Goal: Task Accomplishment & Management: Use online tool/utility

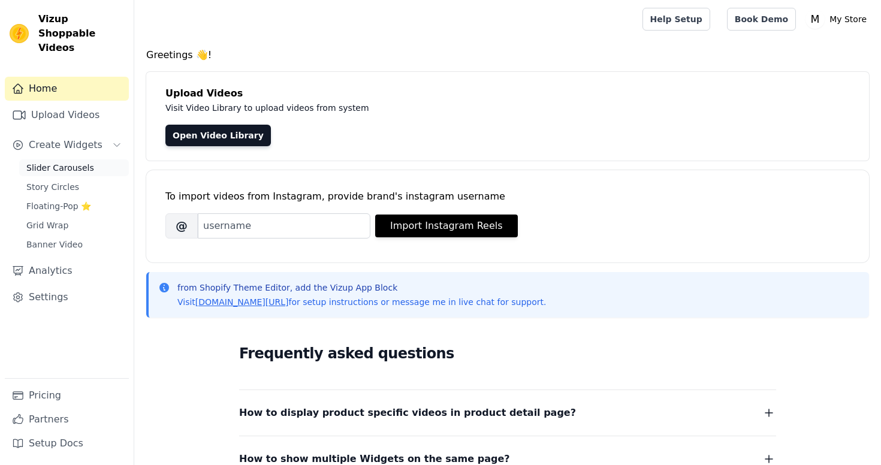
click at [64, 162] on span "Slider Carousels" at bounding box center [60, 168] width 68 height 12
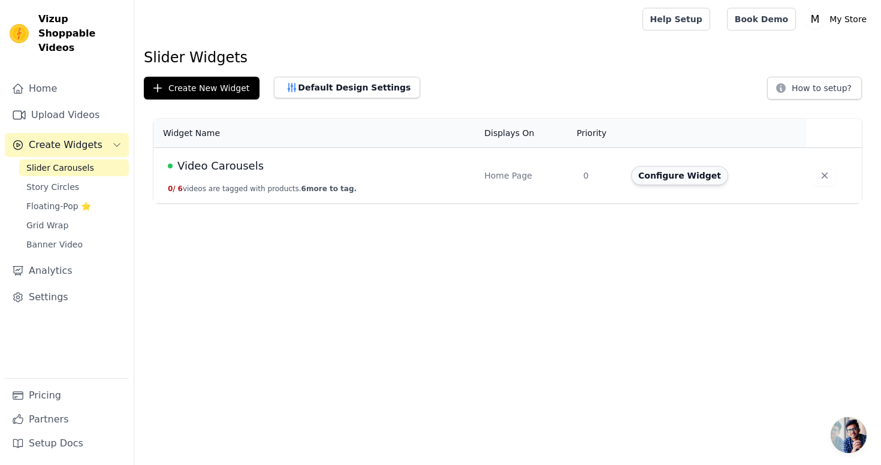
click at [698, 183] on button "Configure Widget" at bounding box center [679, 175] width 97 height 19
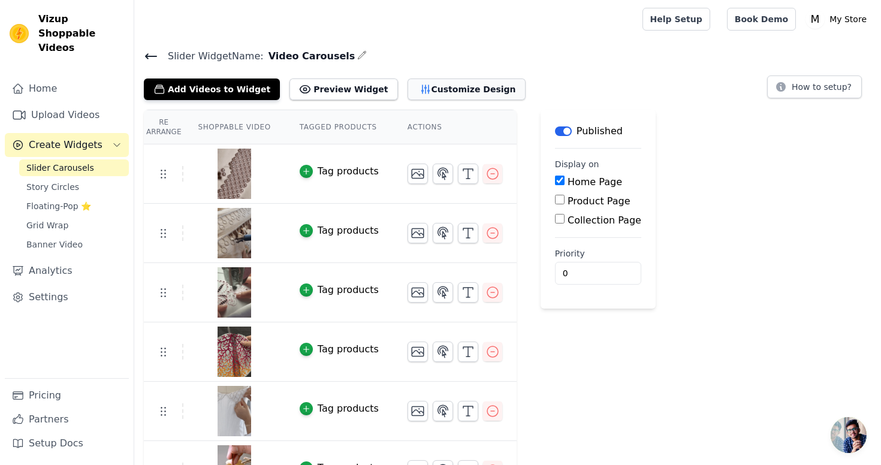
click at [463, 85] on button "Customize Design" at bounding box center [467, 90] width 118 height 22
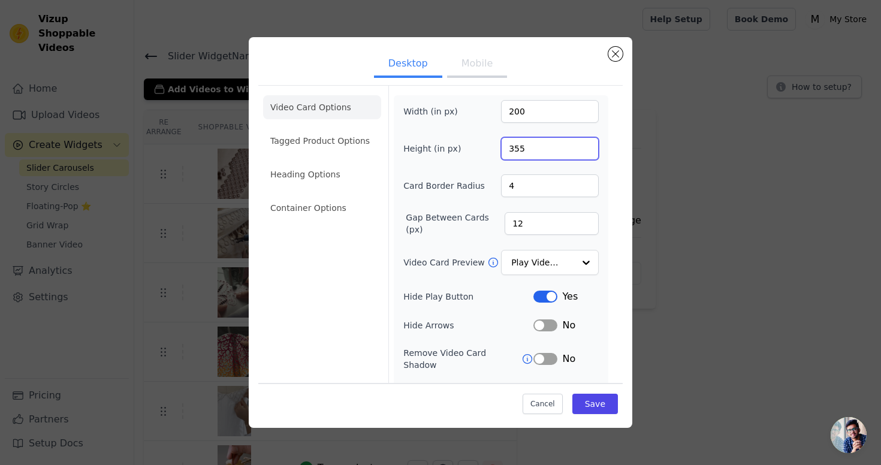
drag, startPoint x: 532, startPoint y: 150, endPoint x: 491, endPoint y: 149, distance: 40.8
click at [491, 149] on div "Height (in px) 355" at bounding box center [500, 148] width 195 height 23
type input "400"
click at [612, 405] on button "Save" at bounding box center [596, 403] width 46 height 20
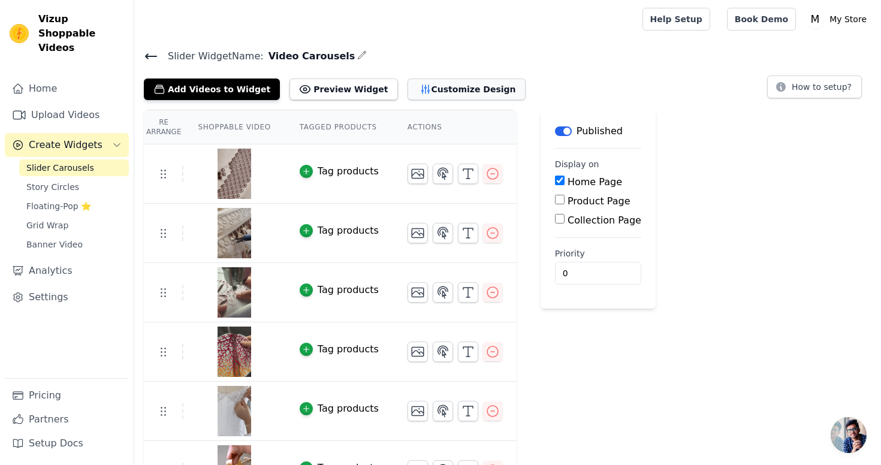
click at [441, 92] on button "Customize Design" at bounding box center [467, 90] width 118 height 22
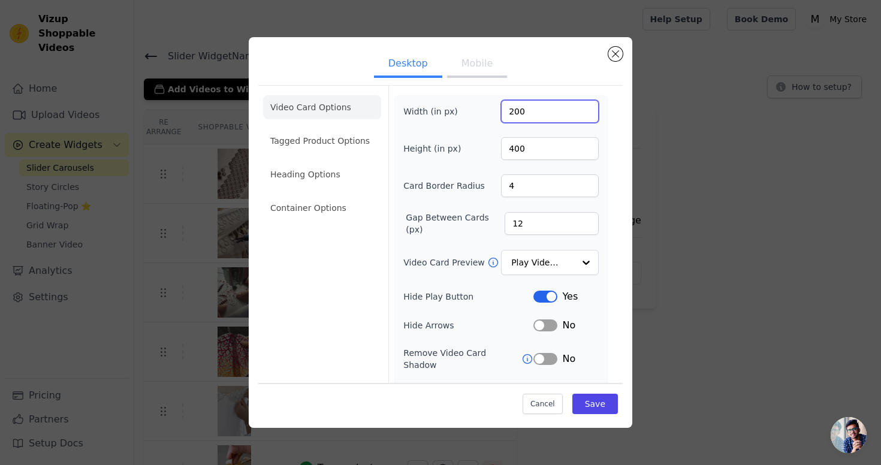
click at [513, 112] on input "200" at bounding box center [550, 111] width 98 height 23
click at [522, 117] on input "2703" at bounding box center [550, 111] width 98 height 23
click at [522, 113] on input "2703" at bounding box center [550, 111] width 98 height 23
type input "300"
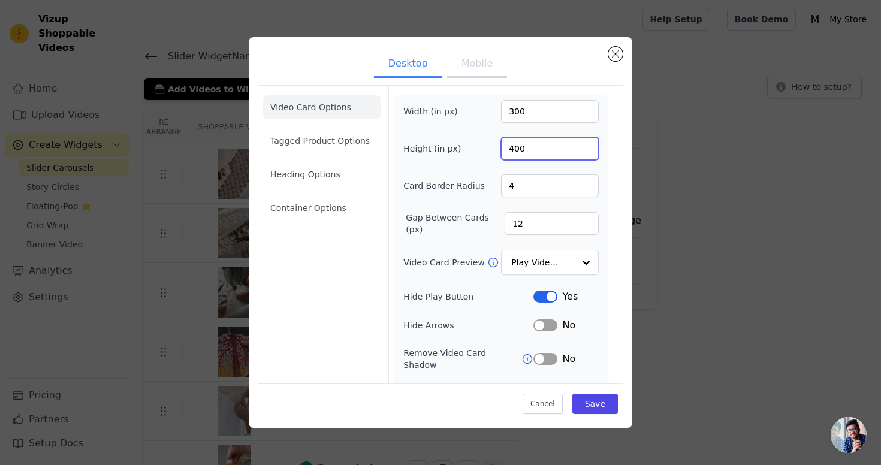
click at [516, 146] on input "400" at bounding box center [550, 148] width 98 height 23
type input "600"
click at [593, 402] on button "Save" at bounding box center [596, 403] width 46 height 20
